Goal: Task Accomplishment & Management: Complete application form

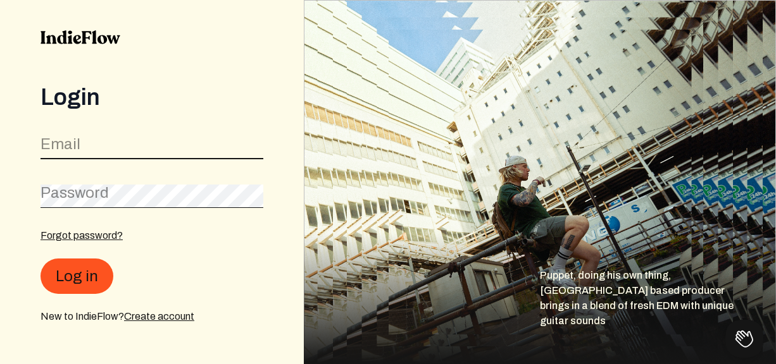
click at [114, 151] on input "email" at bounding box center [151, 147] width 223 height 24
type input "m"
type input "[EMAIL_ADDRESS][DOMAIN_NAME]"
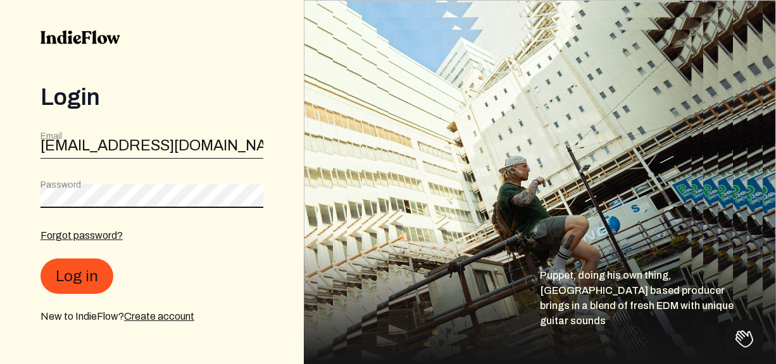
click at [0, 184] on html "Login Email [EMAIL_ADDRESS][DOMAIN_NAME] Password Forgot password? Log in New t…" at bounding box center [388, 182] width 776 height 364
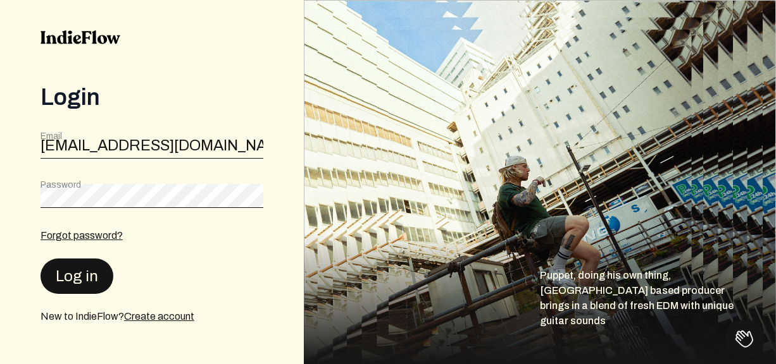
click at [69, 277] on button "Log in" at bounding box center [76, 276] width 73 height 35
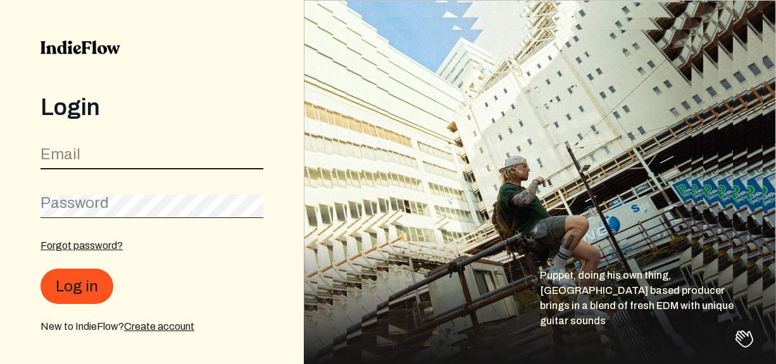
click at [81, 152] on input "email" at bounding box center [151, 158] width 223 height 24
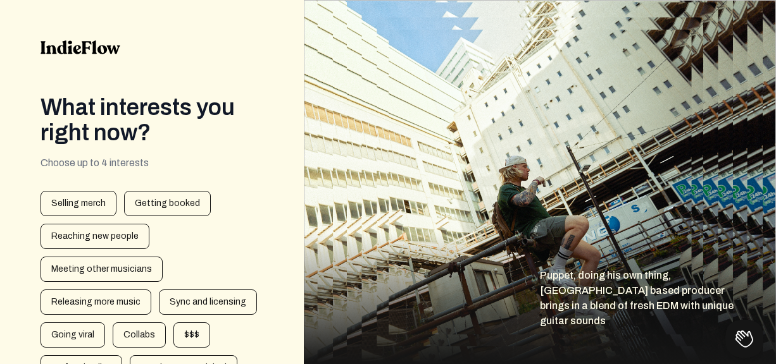
scroll to position [146, 0]
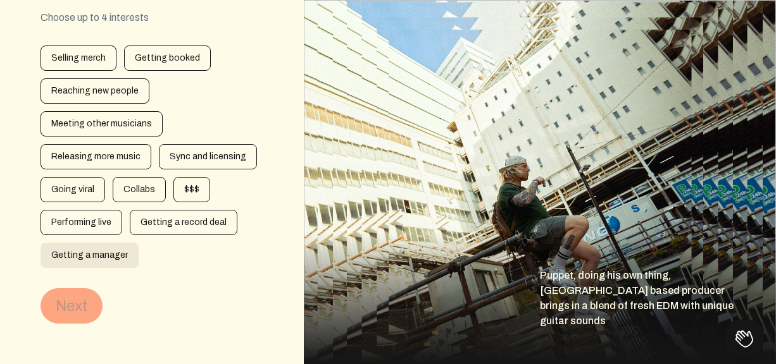
click at [96, 260] on div "Getting a manager" at bounding box center [89, 255] width 98 height 25
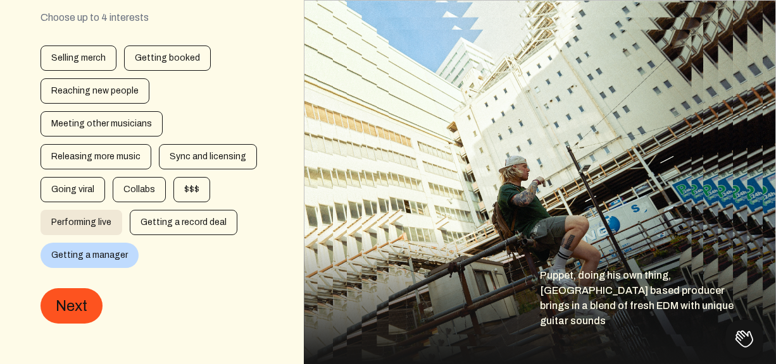
click at [92, 220] on div "Performing live" at bounding box center [81, 222] width 82 height 25
click at [135, 193] on div "Collabs" at bounding box center [139, 189] width 53 height 25
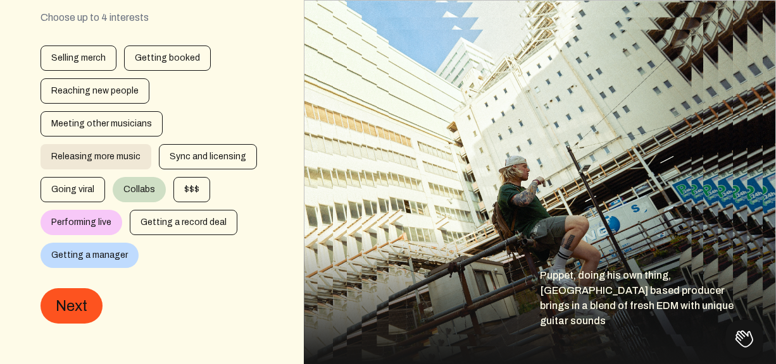
click at [123, 160] on div "Releasing more music" at bounding box center [95, 156] width 111 height 25
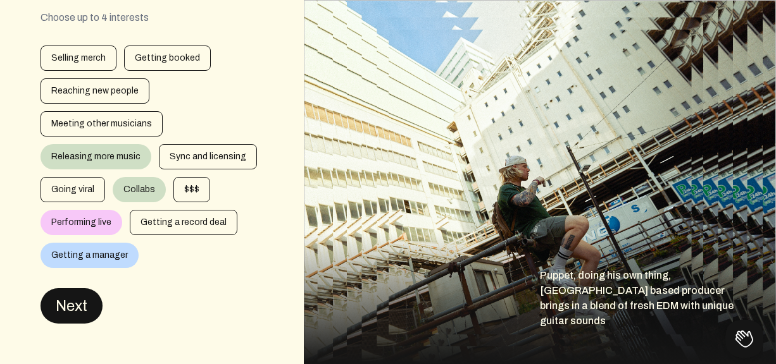
click at [89, 305] on button "Next" at bounding box center [71, 306] width 62 height 35
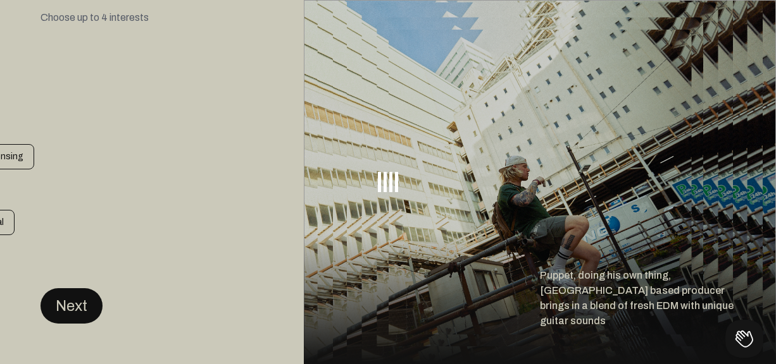
scroll to position [0, 0]
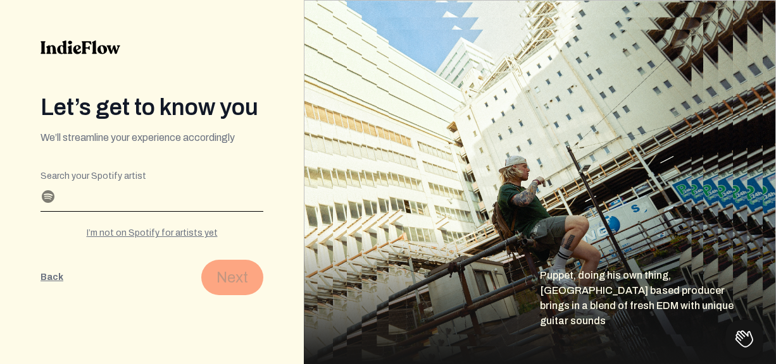
click at [104, 190] on div "Search your Spotify artist" at bounding box center [151, 194] width 223 height 35
click at [137, 232] on div "I’m not on Spotify for artists yet" at bounding box center [151, 233] width 223 height 13
click at [155, 235] on div "I have a Spotify for artists profile" at bounding box center [151, 233] width 223 height 13
click at [155, 235] on div "I’m not on Spotify for artists yet" at bounding box center [151, 233] width 223 height 13
